Goal: Task Accomplishment & Management: Use online tool/utility

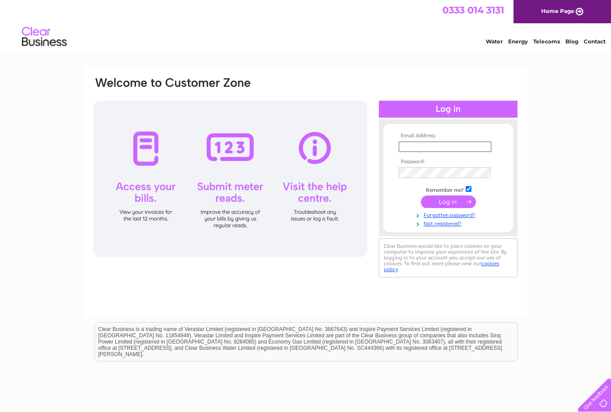
type input "Grahamirvine@btopenworld.com"
click at [448, 202] on input "submit" at bounding box center [448, 201] width 55 height 13
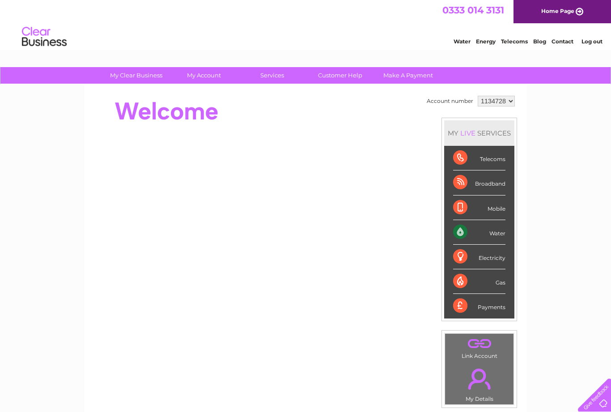
click at [503, 232] on div "Water" at bounding box center [479, 232] width 52 height 25
click at [498, 233] on div "Water" at bounding box center [479, 232] width 52 height 25
click at [463, 234] on div "Water" at bounding box center [479, 232] width 52 height 25
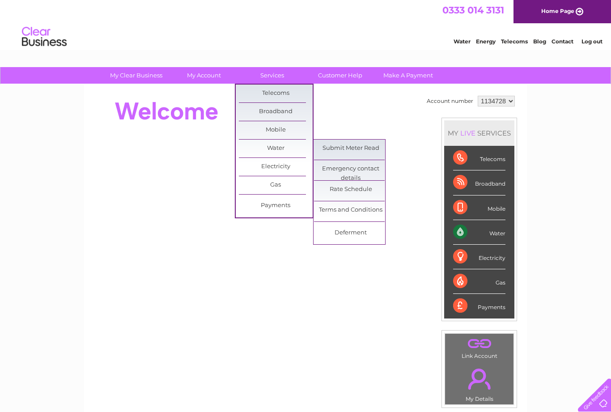
click at [352, 143] on link "Submit Meter Read" at bounding box center [351, 148] width 74 height 18
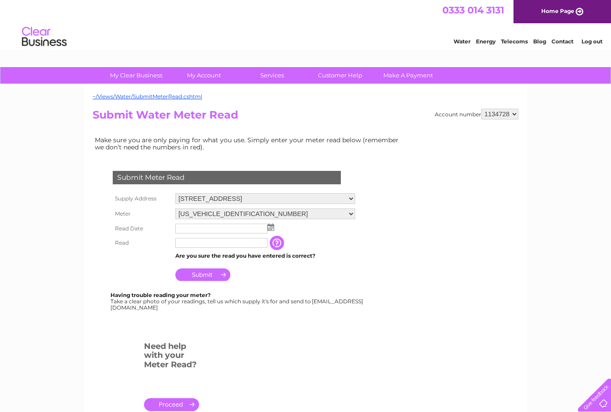
click at [272, 226] on img at bounding box center [270, 226] width 7 height 7
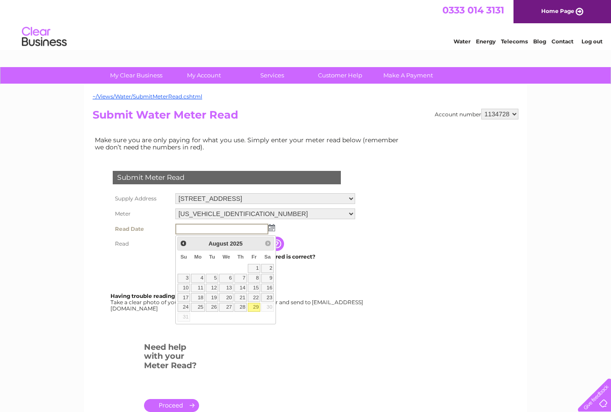
click at [260, 307] on link "29" at bounding box center [254, 307] width 13 height 9
type input "2025/08/29"
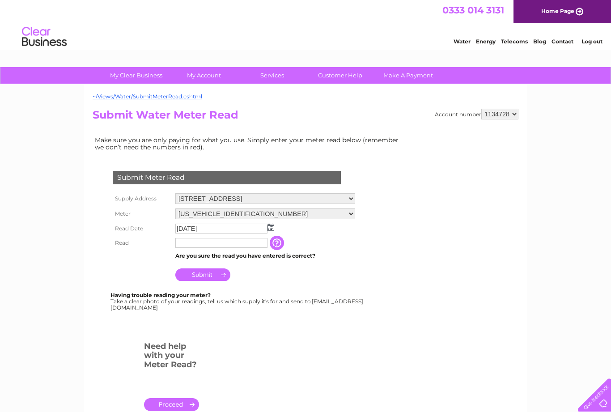
click at [215, 243] on input "text" at bounding box center [221, 243] width 92 height 10
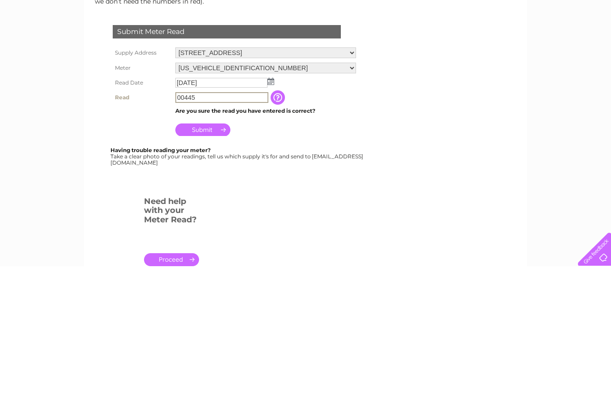
type input "00445"
click at [206, 269] on input "Submit" at bounding box center [202, 275] width 55 height 13
